Goal: Task Accomplishment & Management: Manage account settings

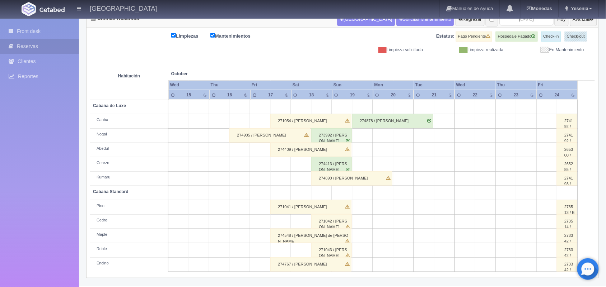
scroll to position [81, 0]
click at [521, 19] on input "2025-10-17" at bounding box center [526, 18] width 54 height 13
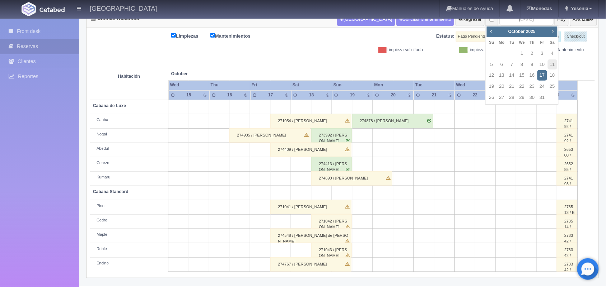
click at [554, 34] on link "Next" at bounding box center [553, 31] width 8 height 8
click at [541, 76] on link "14" at bounding box center [541, 75] width 9 height 10
type input "[DATE]"
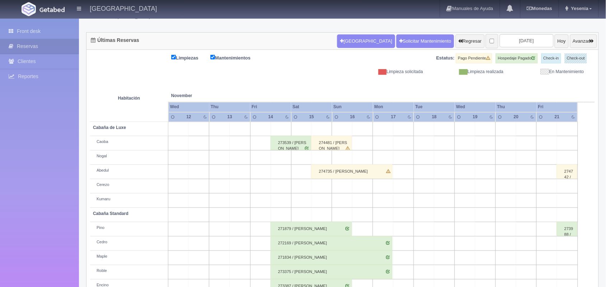
scroll to position [81, 0]
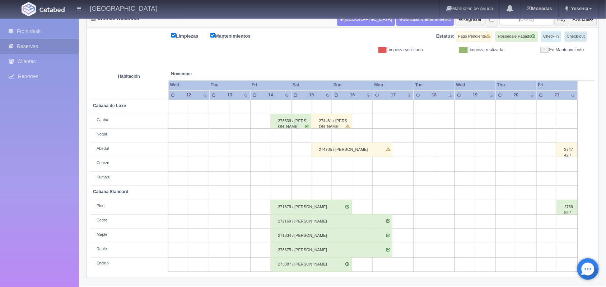
drag, startPoint x: 611, startPoint y: 108, endPoint x: 612, endPoint y: 170, distance: 62.1
click at [605, 170] on html "Hotel Xacallan Manuales de Ayuda Actualizaciones recientes Monedas Tipo de camb…" at bounding box center [303, 62] width 606 height 287
click at [517, 18] on link at bounding box center [510, 9] width 20 height 18
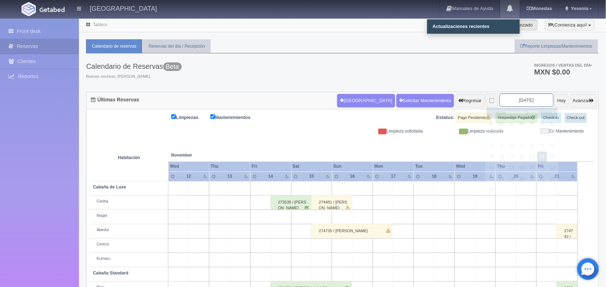
click at [530, 101] on input "2025-11-14" at bounding box center [526, 100] width 54 height 13
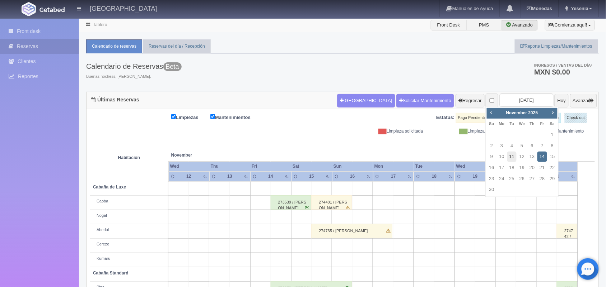
click at [513, 158] on link "11" at bounding box center [511, 157] width 9 height 10
type input "2025-11-11"
click at [513, 158] on link "11" at bounding box center [511, 157] width 9 height 10
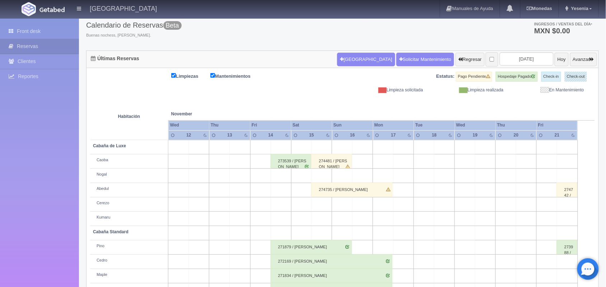
scroll to position [42, 0]
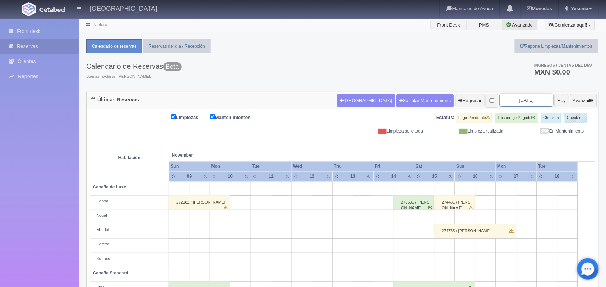
click at [531, 100] on input "[DATE]" at bounding box center [526, 100] width 54 height 13
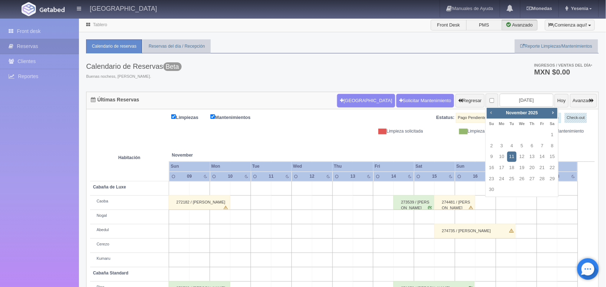
click at [489, 110] on span "Prev" at bounding box center [491, 113] width 6 height 6
click at [537, 144] on link "10" at bounding box center [541, 146] width 9 height 10
type input "2025-10-10"
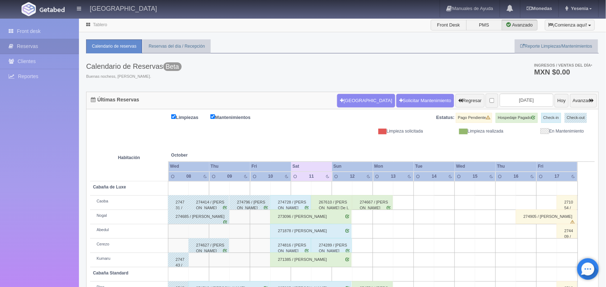
click at [342, 243] on div "274289 / Francisco Javier Avila Orduña" at bounding box center [331, 246] width 41 height 14
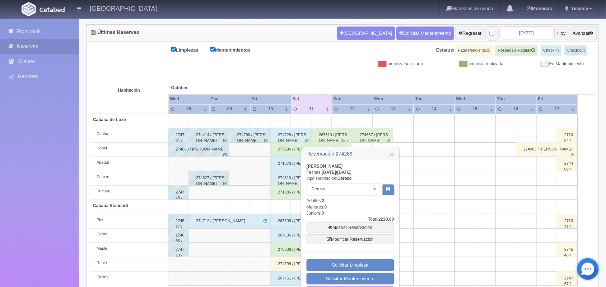
scroll to position [69, 0]
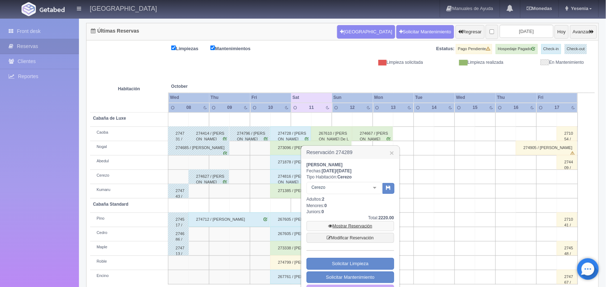
click at [374, 225] on link "Mostrar Reservación" at bounding box center [350, 226] width 88 height 10
